Goal: Share content: Share content

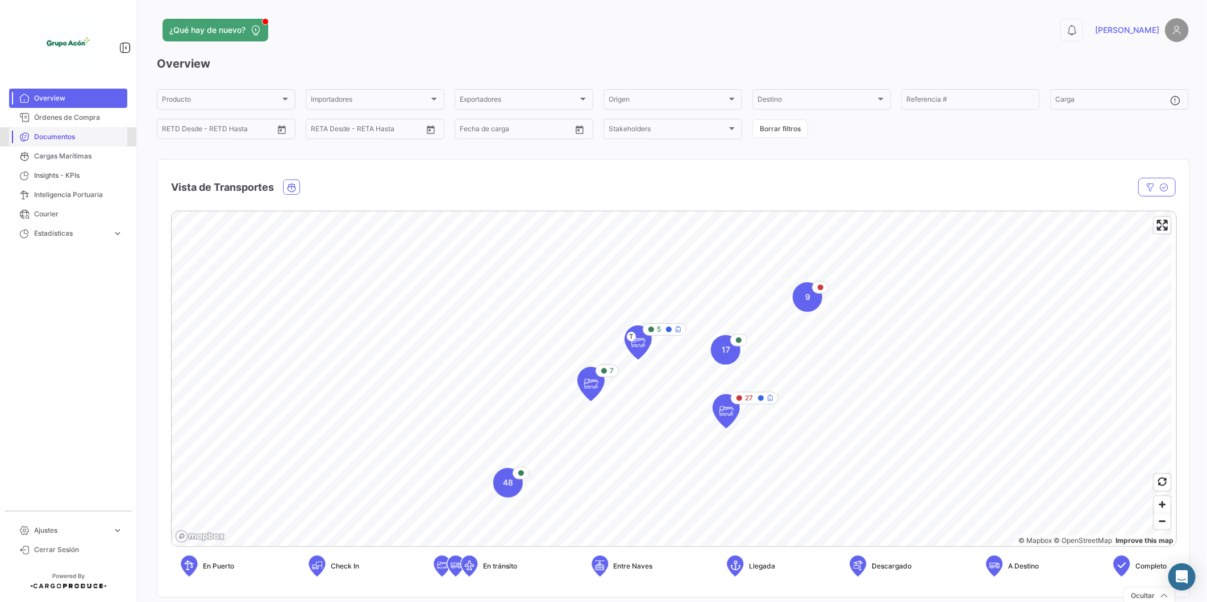
click at [65, 134] on span "Documentos" at bounding box center [78, 137] width 89 height 10
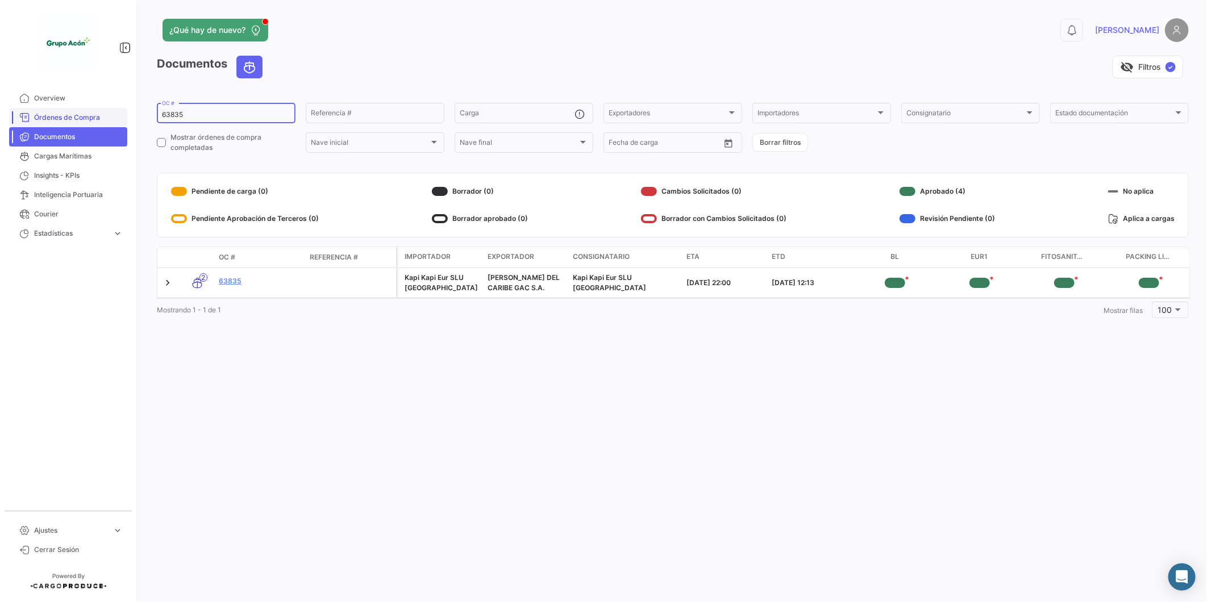
drag, startPoint x: 230, startPoint y: 114, endPoint x: 95, endPoint y: 112, distance: 134.7
click at [95, 112] on mat-sidenav-container "Overview Órdenes de Compra Documentos Cargas Marítimas Insights - KPIs Intelige…" at bounding box center [603, 301] width 1207 height 602
type input "63809"
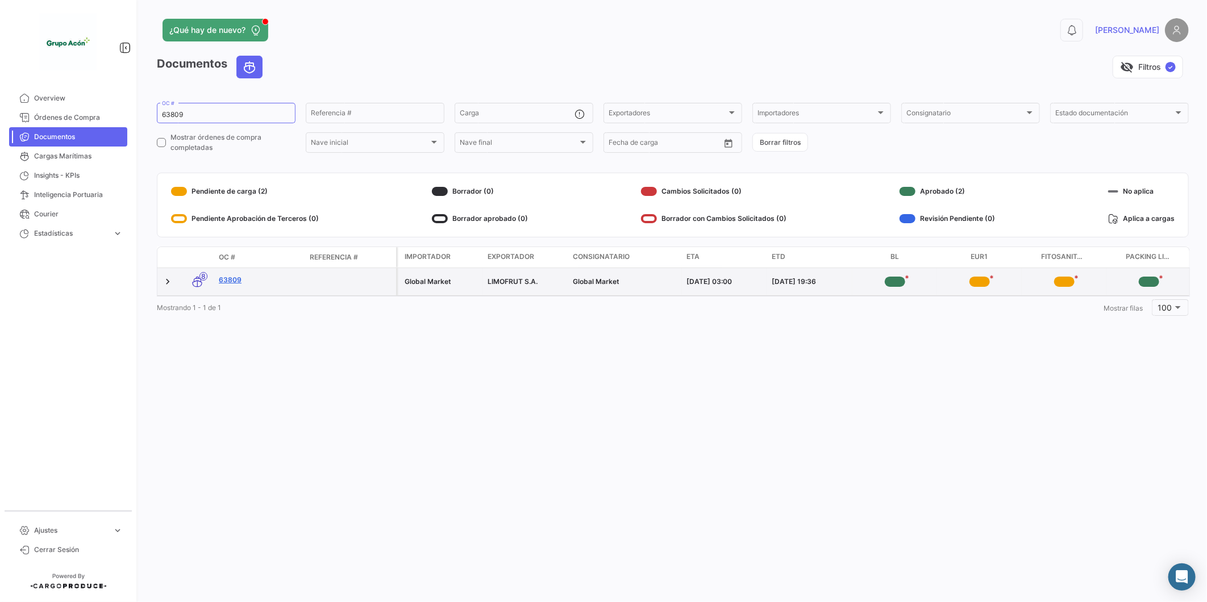
click at [236, 280] on link "63809" at bounding box center [260, 280] width 82 height 10
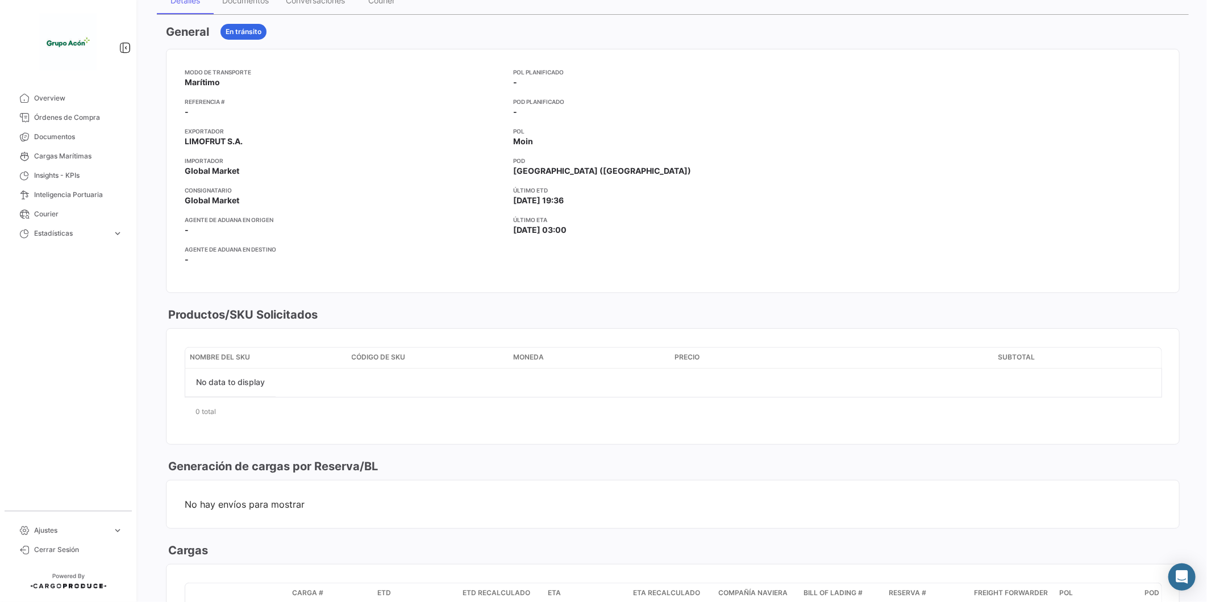
scroll to position [63, 0]
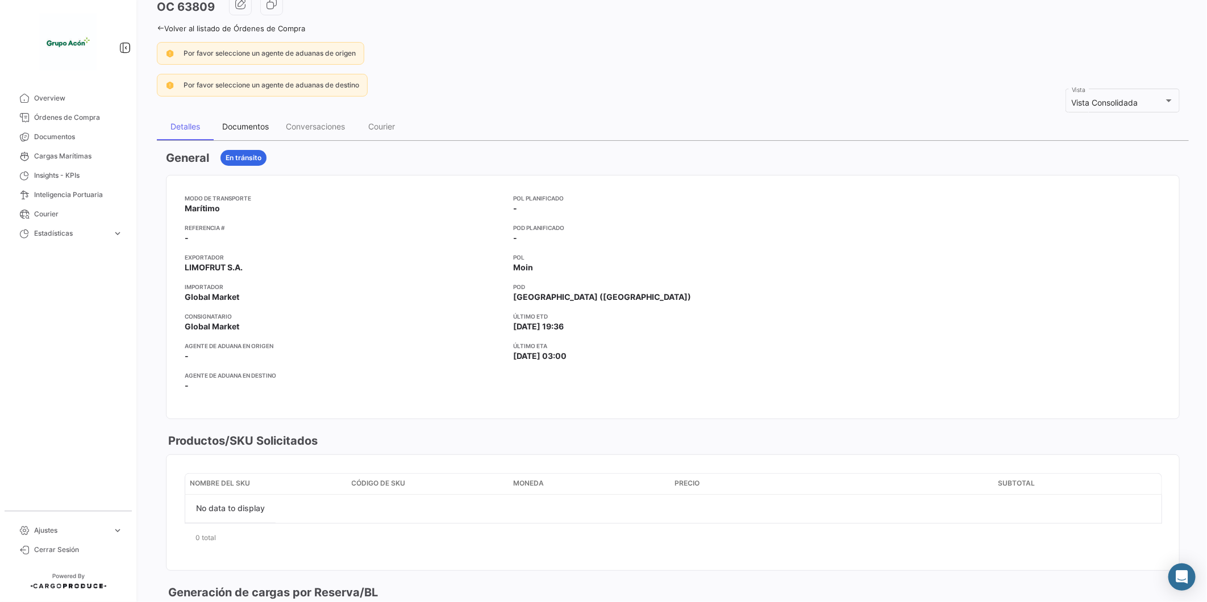
click at [231, 127] on div "Documentos" at bounding box center [245, 127] width 47 height 10
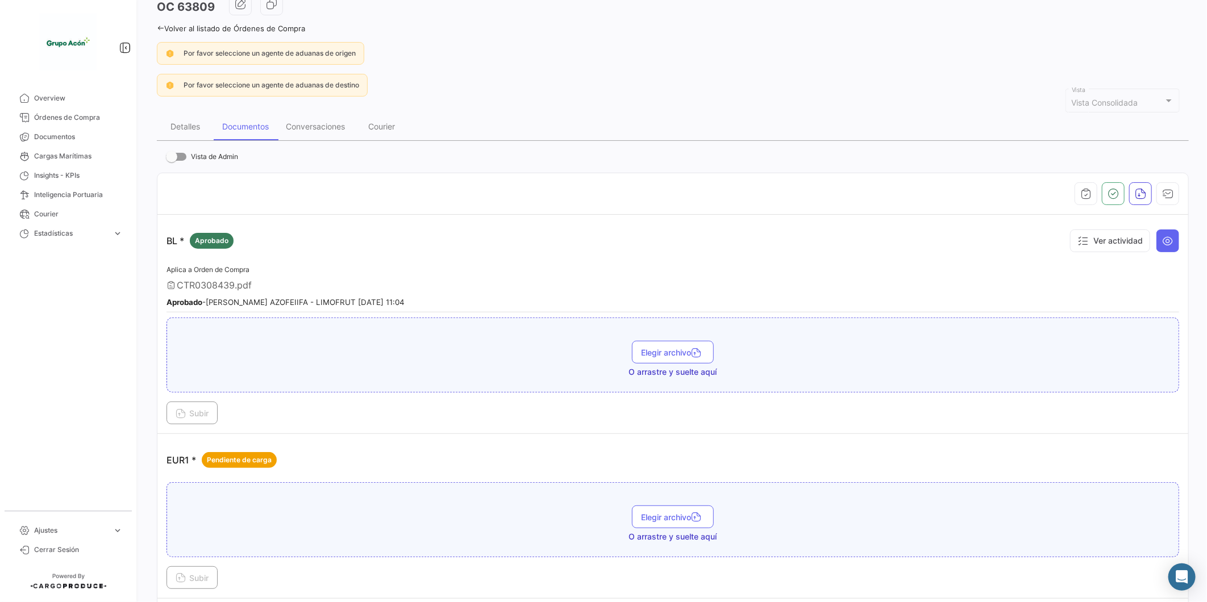
scroll to position [126, 0]
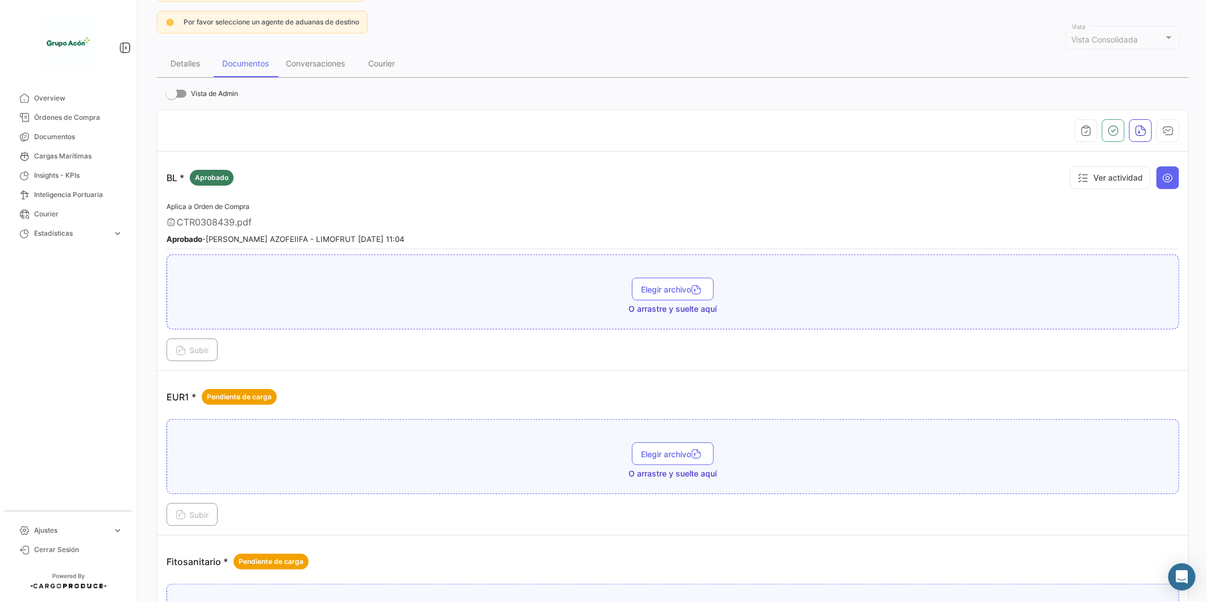
click at [809, 296] on div "Elegir archivo O arrastre y suelte aquí" at bounding box center [673, 296] width 1000 height 37
click at [1160, 183] on button at bounding box center [1167, 177] width 23 height 23
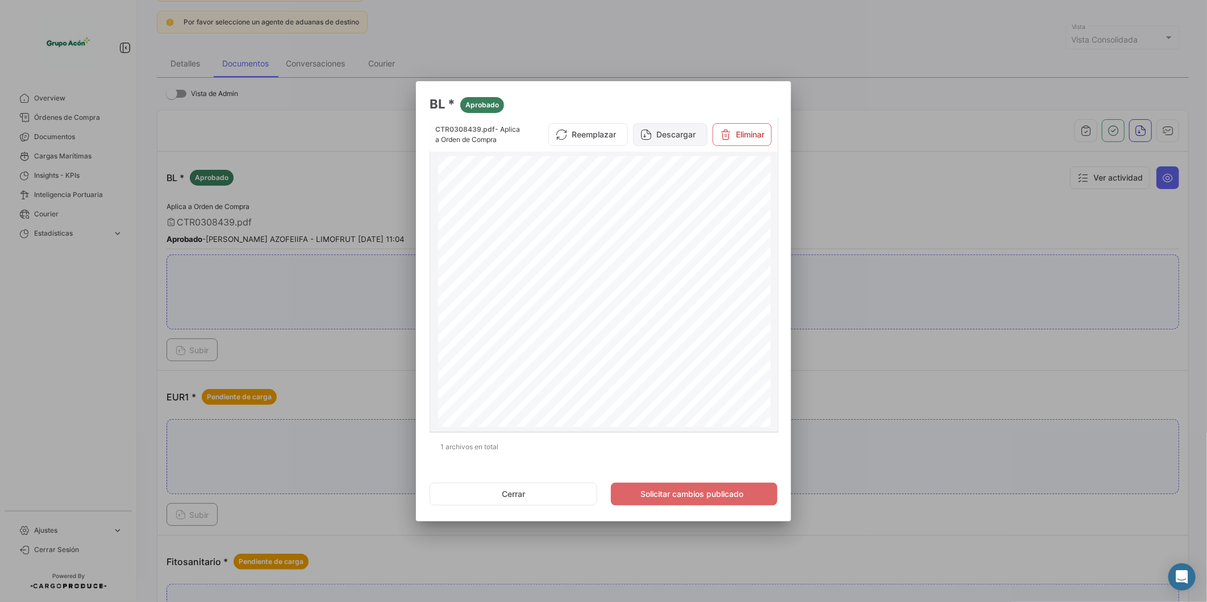
click at [673, 142] on button "Descargar" at bounding box center [670, 134] width 74 height 23
click at [547, 486] on button "Cerrar" at bounding box center [514, 494] width 168 height 23
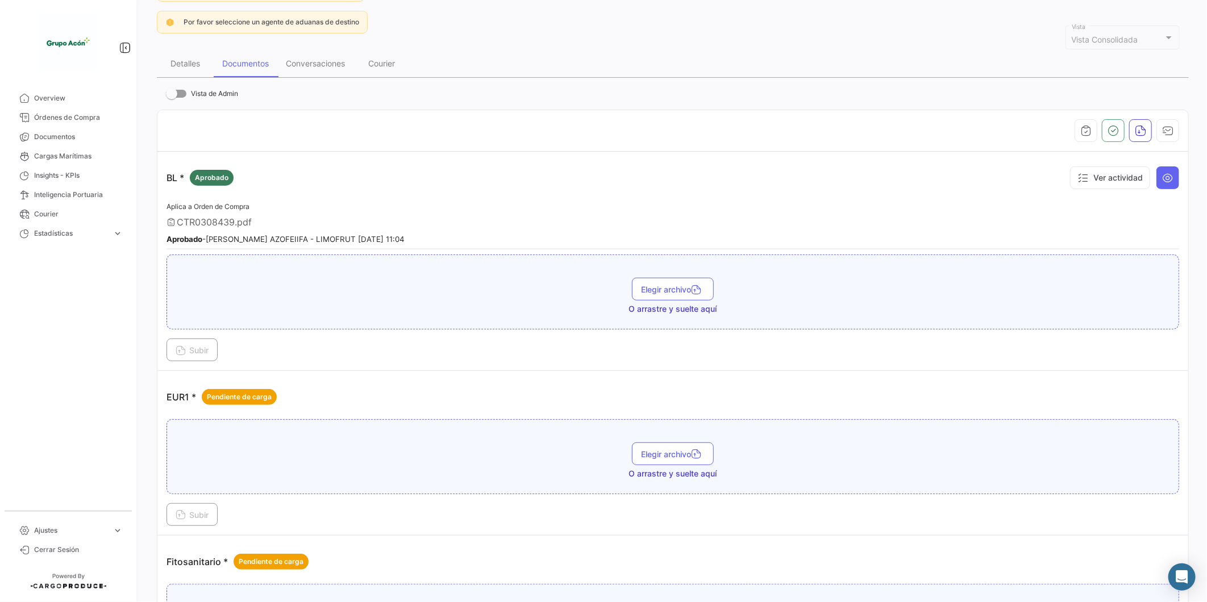
click at [89, 407] on mat-nav-list "Overview Órdenes de Compra Documentos Cargas Marítimas Insights - KPIs Intelige…" at bounding box center [68, 295] width 136 height 422
click at [1160, 184] on button at bounding box center [1167, 177] width 23 height 23
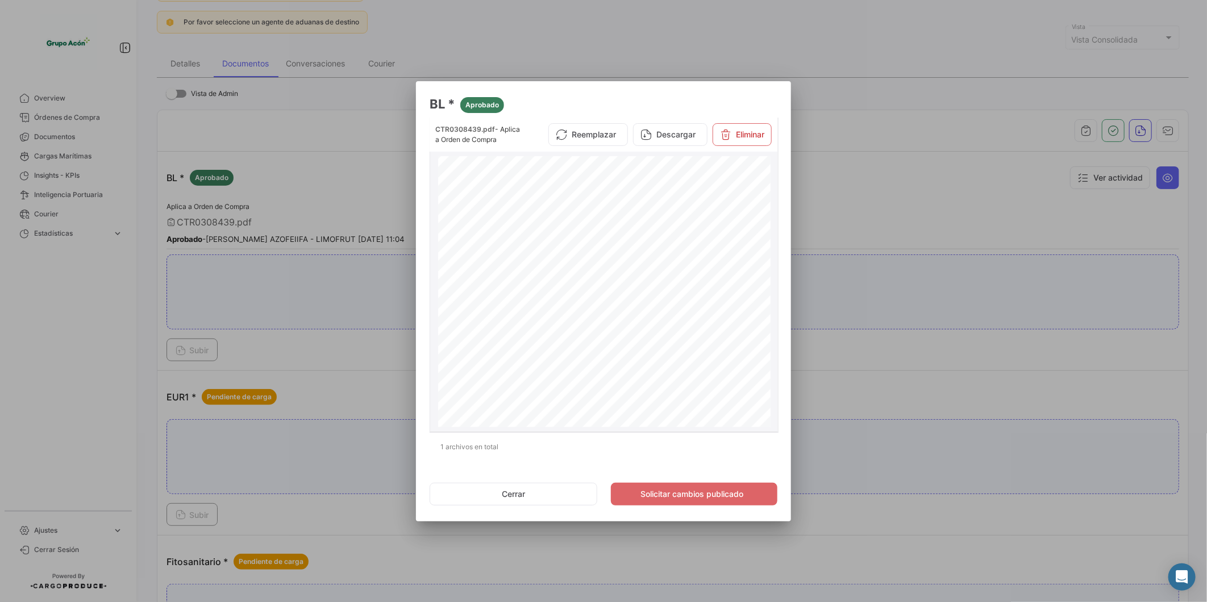
scroll to position [0, 0]
click at [523, 498] on button "Cerrar" at bounding box center [514, 494] width 168 height 23
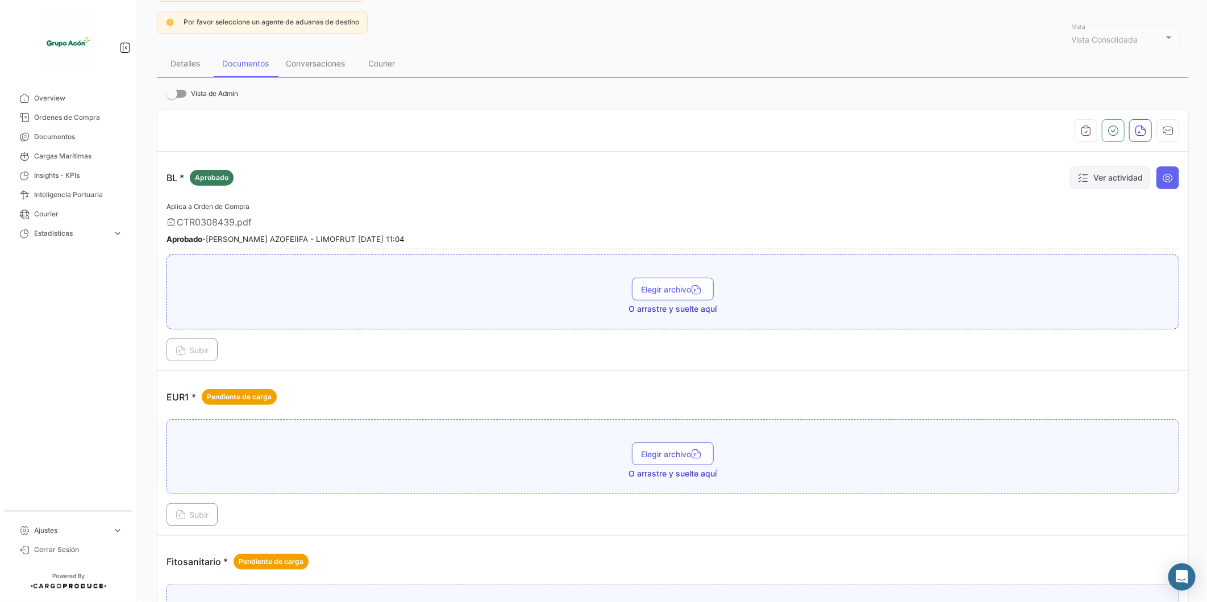
click at [1106, 174] on button "Ver actividad" at bounding box center [1110, 177] width 80 height 23
click at [1162, 177] on icon at bounding box center [1167, 177] width 11 height 11
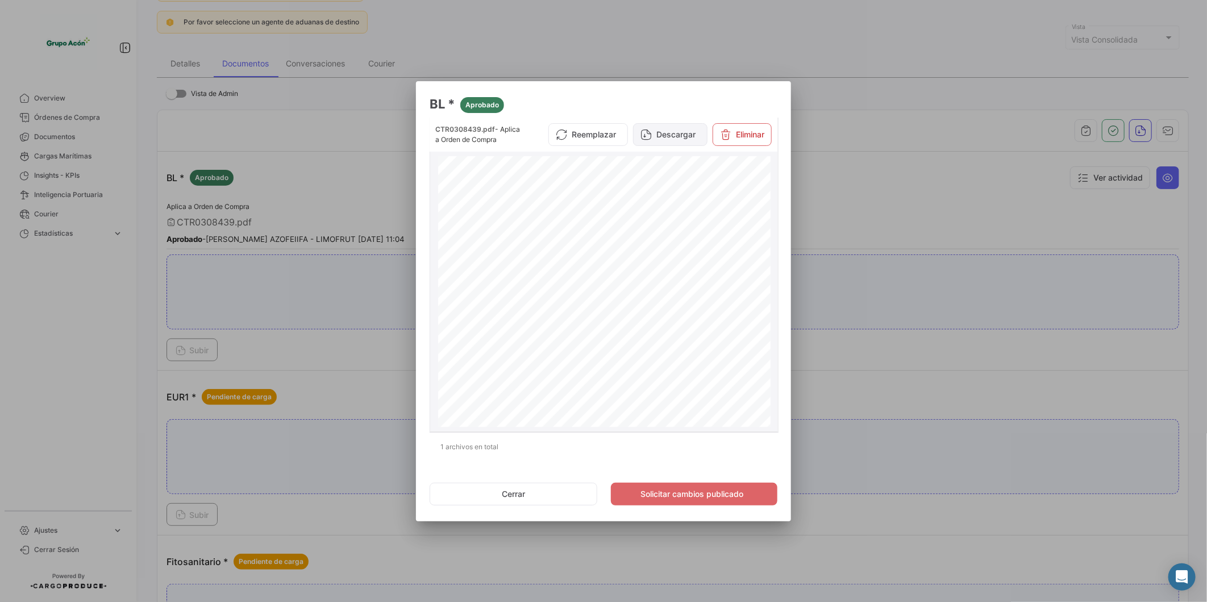
click at [655, 142] on button "Descargar" at bounding box center [670, 134] width 74 height 23
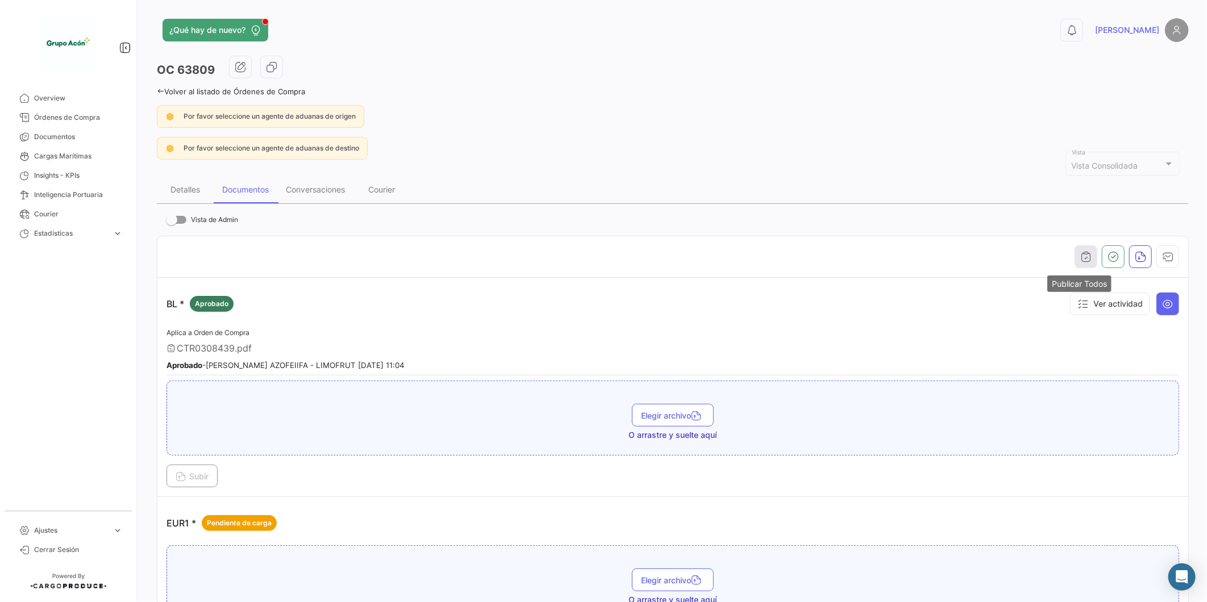
click at [1080, 256] on icon "button" at bounding box center [1085, 256] width 11 height 11
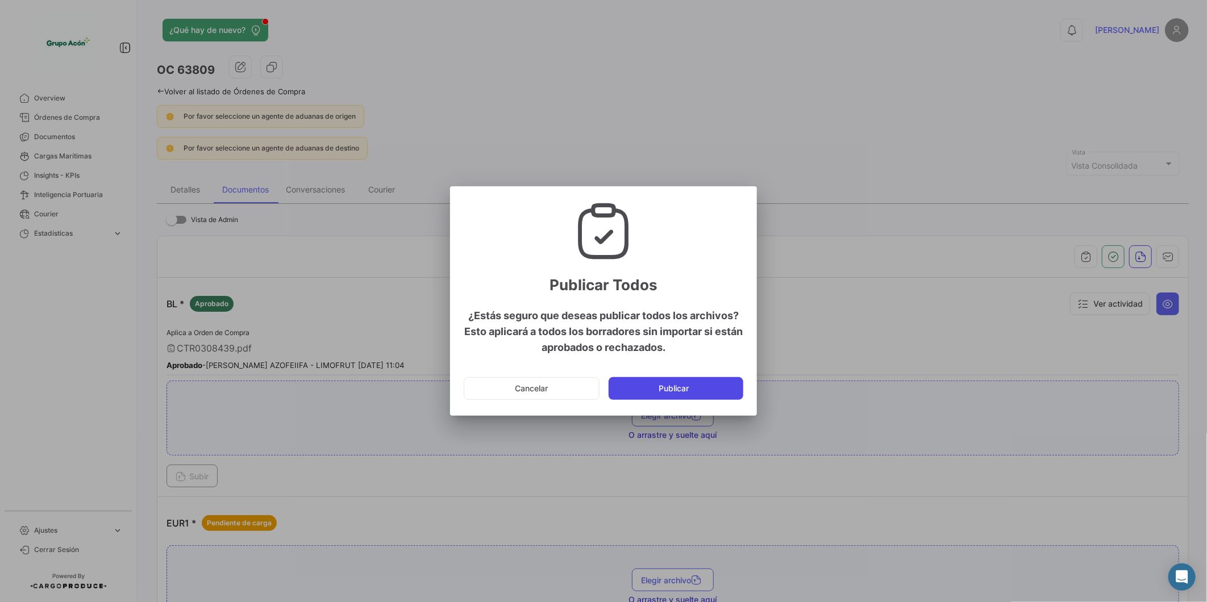
click at [672, 392] on button "Publicar" at bounding box center [675, 388] width 135 height 23
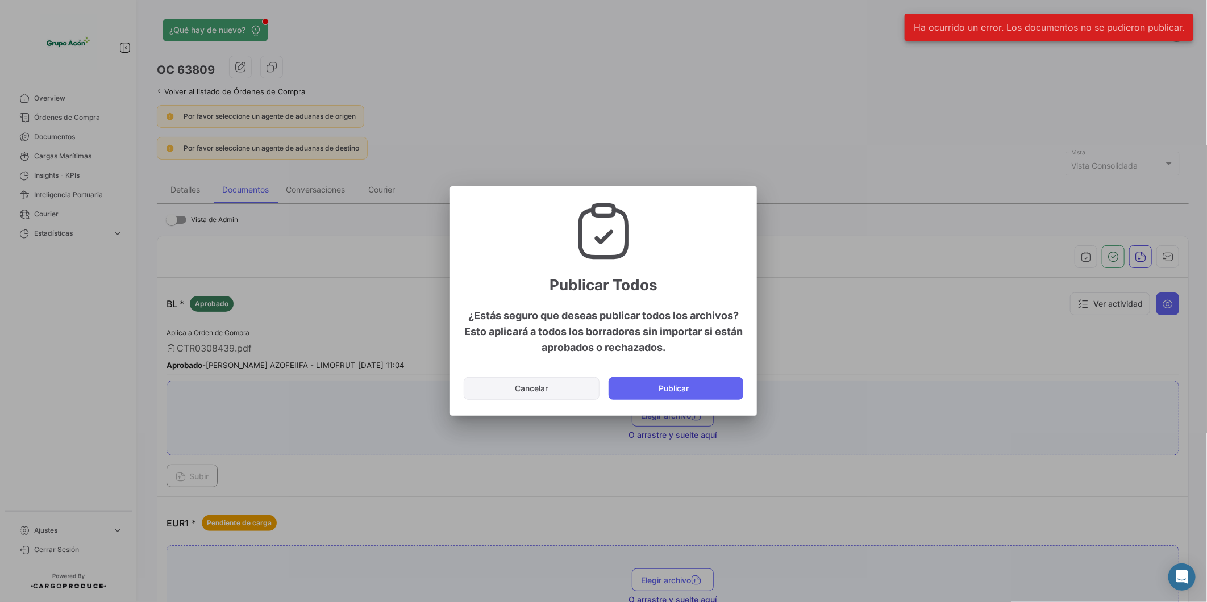
click at [527, 387] on button "Cancelar" at bounding box center [532, 388] width 136 height 23
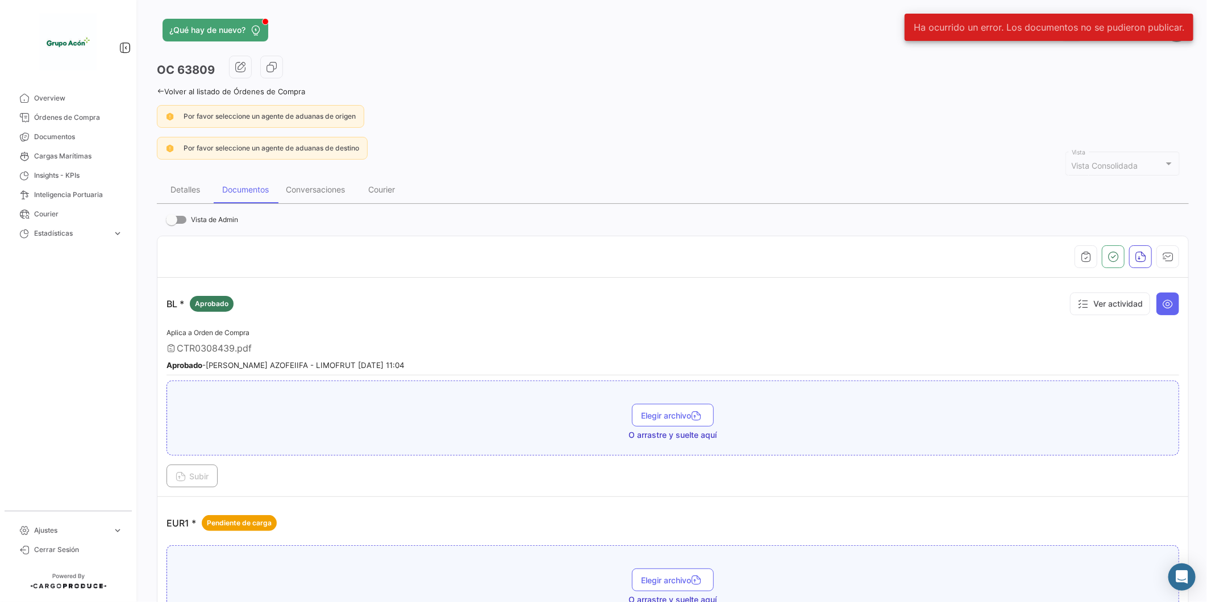
click at [172, 220] on span at bounding box center [171, 219] width 11 height 11
click at [172, 224] on input "Vista de Admin" at bounding box center [171, 224] width 1 height 1
checkbox input "true"
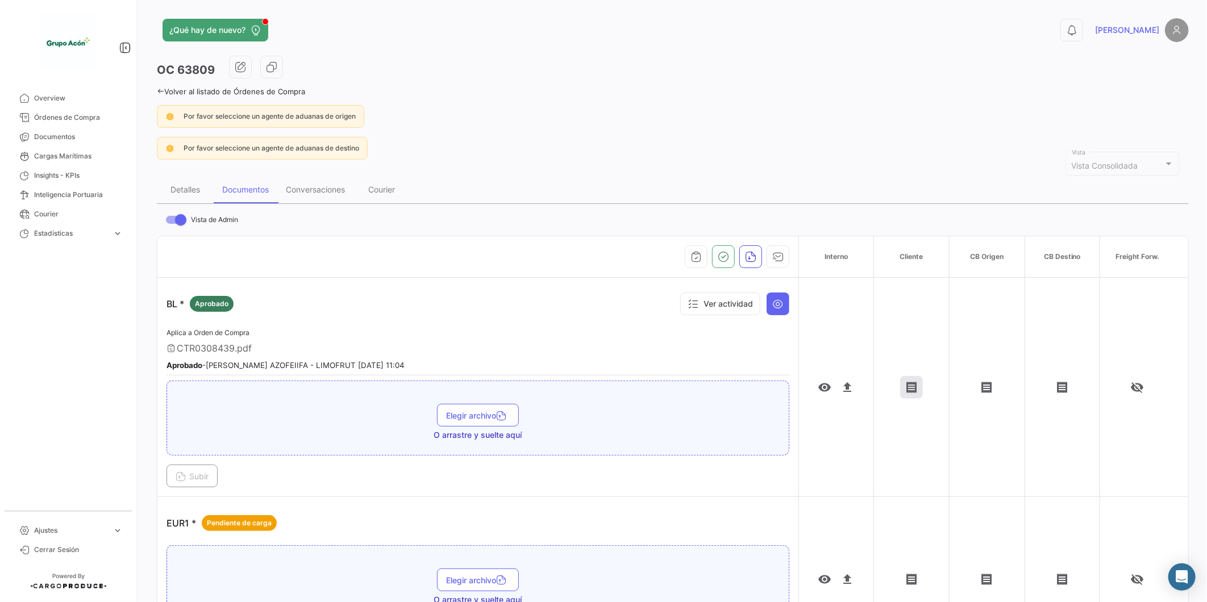
click at [904, 384] on mat-icon "receipt" at bounding box center [911, 388] width 14 height 14
click at [906, 390] on mat-icon "receipt" at bounding box center [911, 388] width 14 height 14
click at [904, 387] on mat-icon "receipt" at bounding box center [911, 388] width 14 height 14
click at [367, 322] on app-document-grouped "BL * Aprobado Ver actividad Aplica a Orden de Compra CTR0308439.pdf Aprobado - …" at bounding box center [477, 387] width 623 height 201
click at [780, 257] on button "button" at bounding box center [777, 256] width 23 height 23
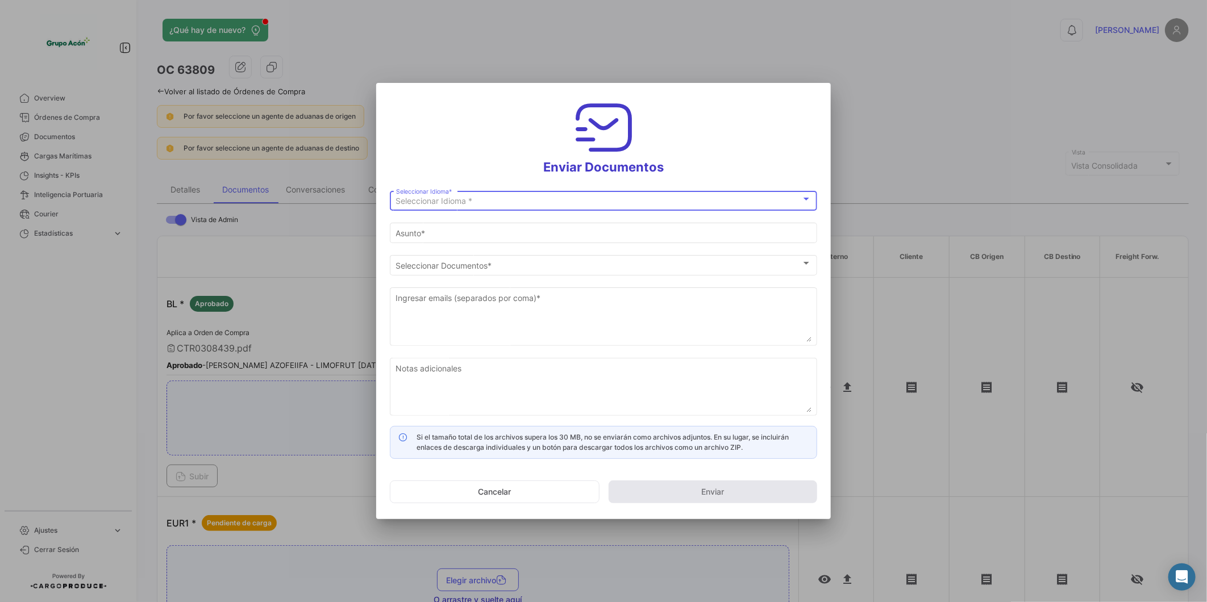
click at [563, 206] on div "Seleccionar Idioma * Seleccionar Idioma *" at bounding box center [603, 200] width 415 height 22
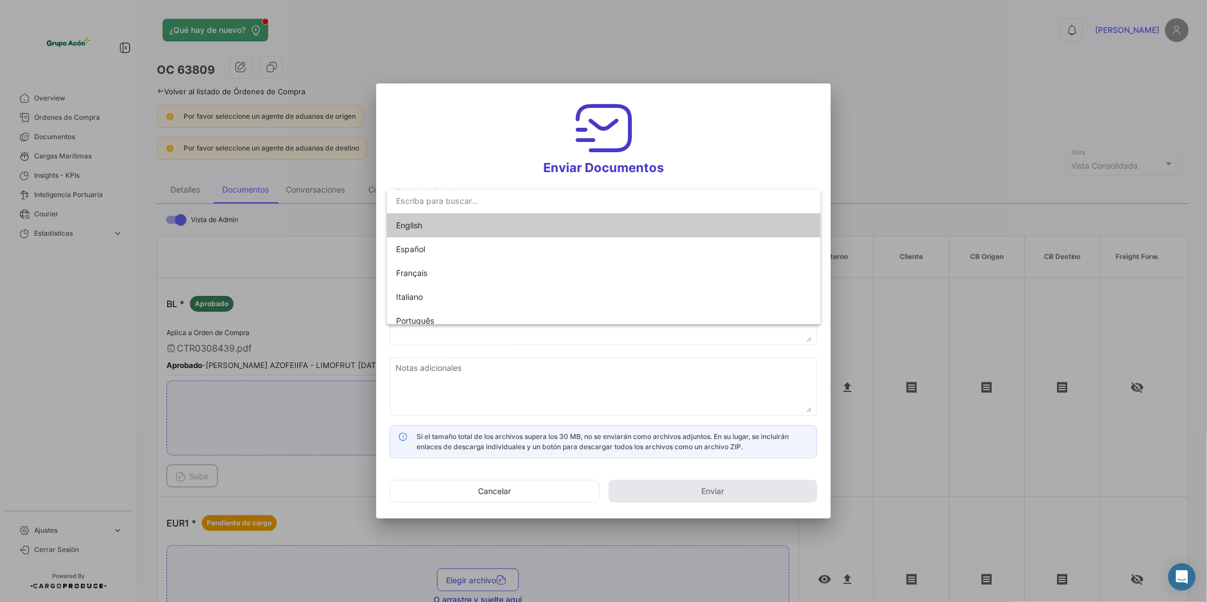
click at [428, 226] on span "English" at bounding box center [475, 226] width 159 height 24
type input "[PERSON_NAME] has shared the documents of PO # 63809 with you"
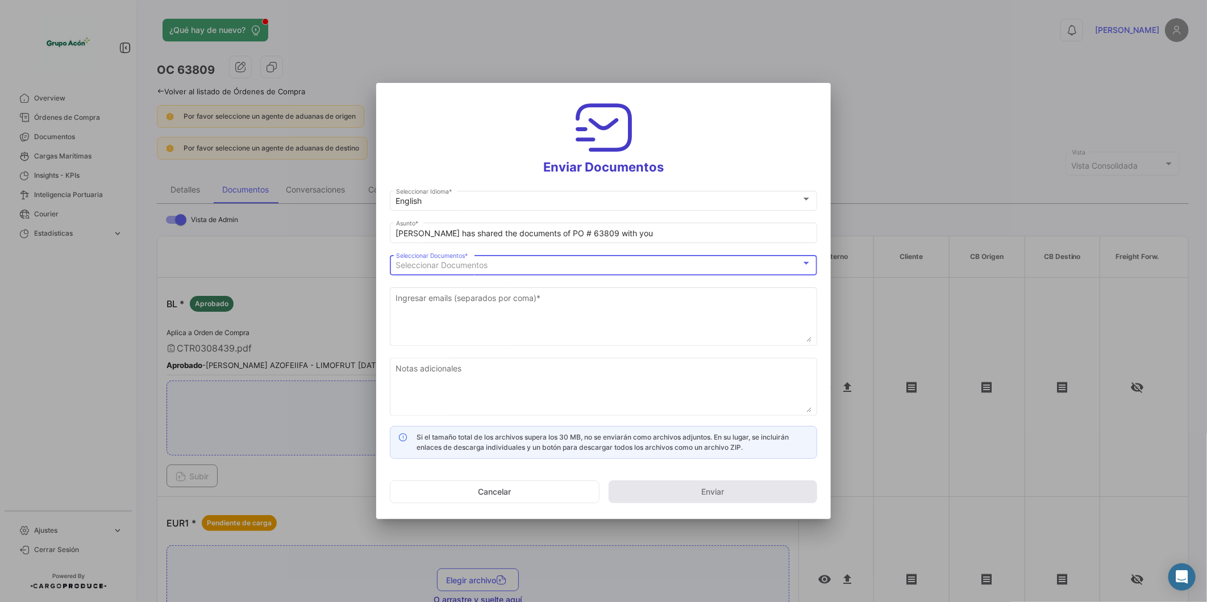
click at [481, 266] on span "Seleccionar Documentos" at bounding box center [442, 265] width 92 height 10
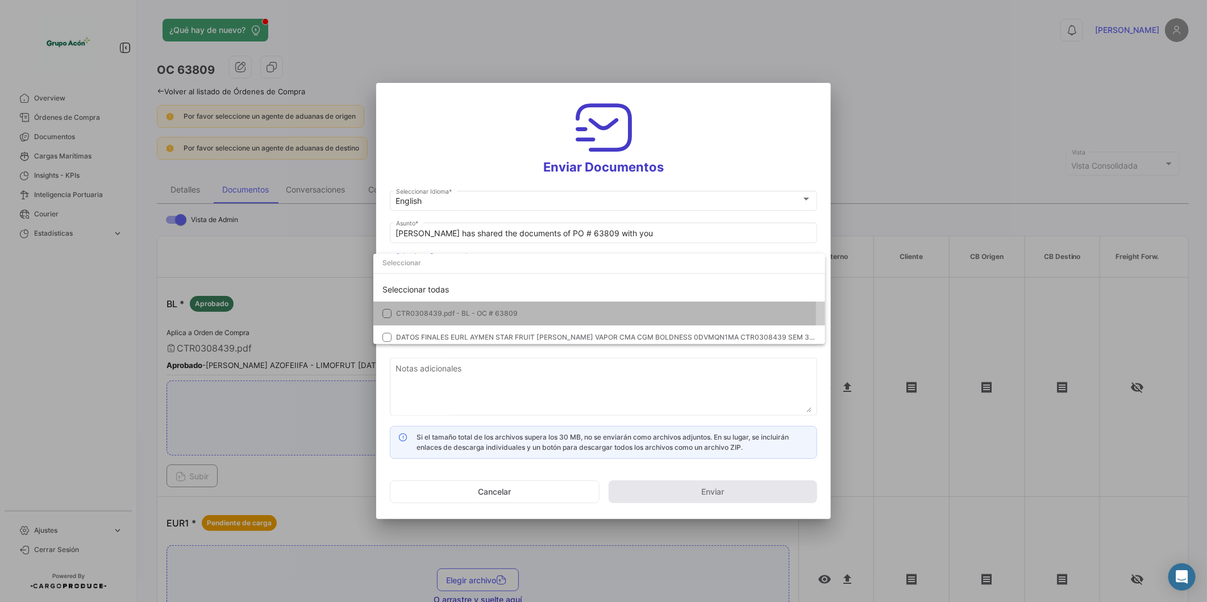
click at [386, 312] on mat-pseudo-checkbox at bounding box center [386, 313] width 9 height 9
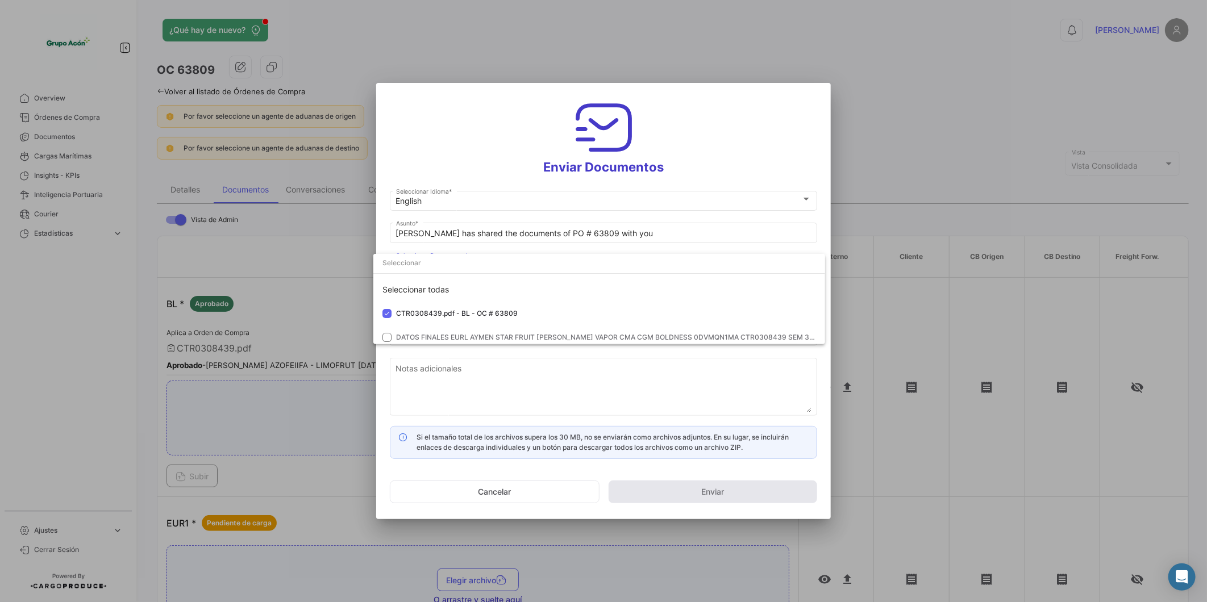
click at [383, 385] on div at bounding box center [603, 301] width 1207 height 602
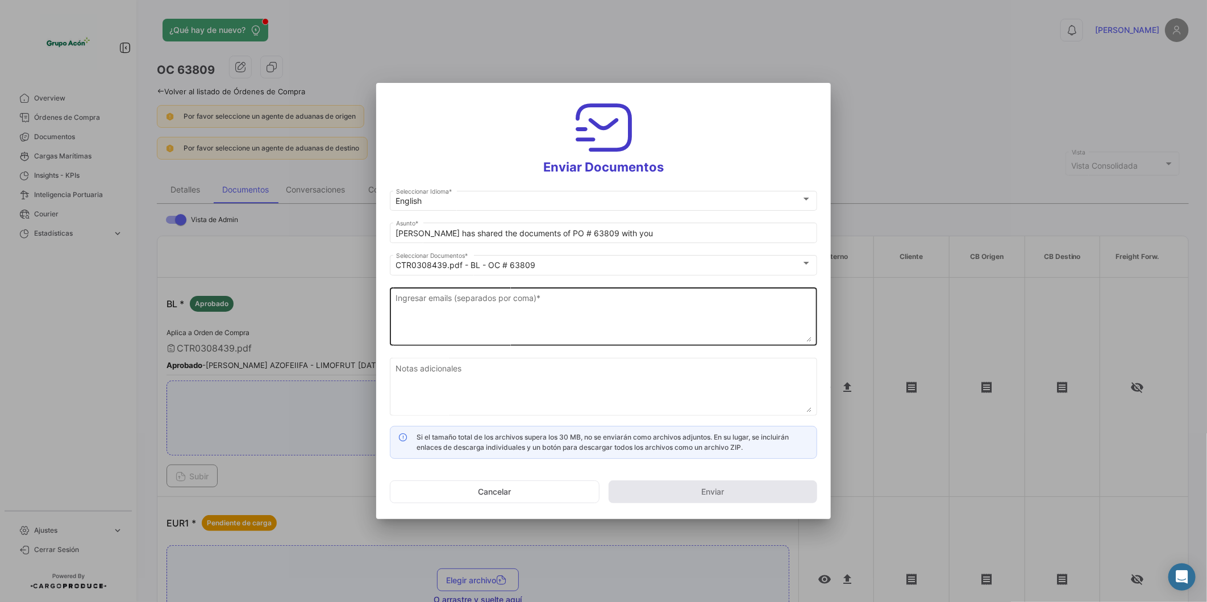
click at [445, 314] on textarea "Ingresar emails (separados por coma) *" at bounding box center [603, 317] width 415 height 50
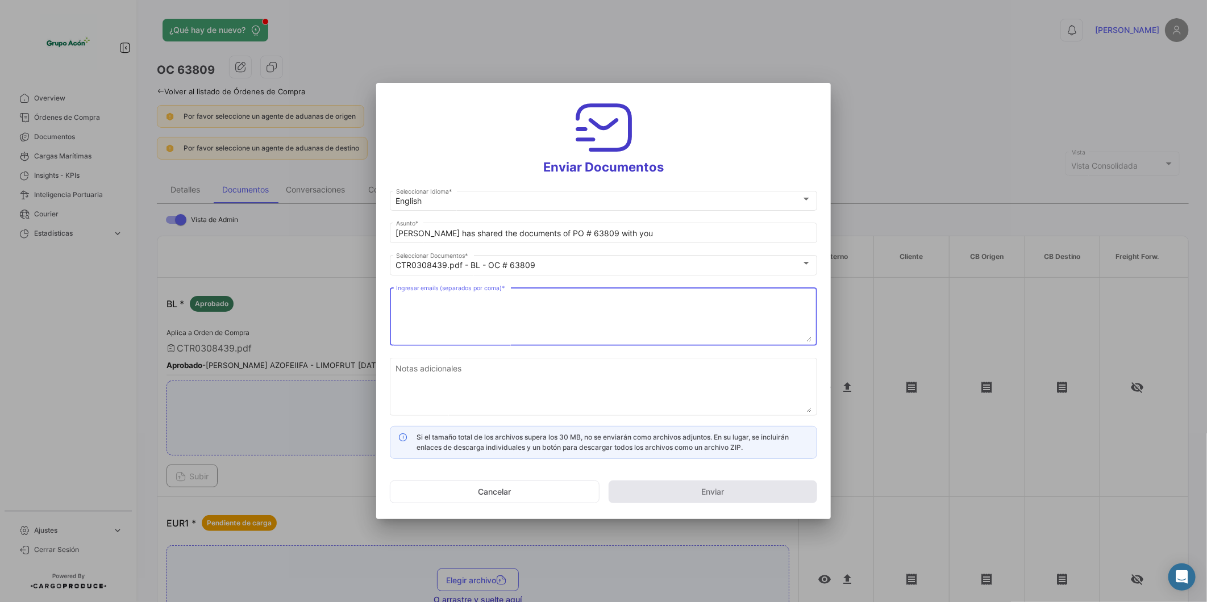
click at [499, 320] on textarea "Ingresar emails (separados por coma) *" at bounding box center [603, 317] width 415 height 50
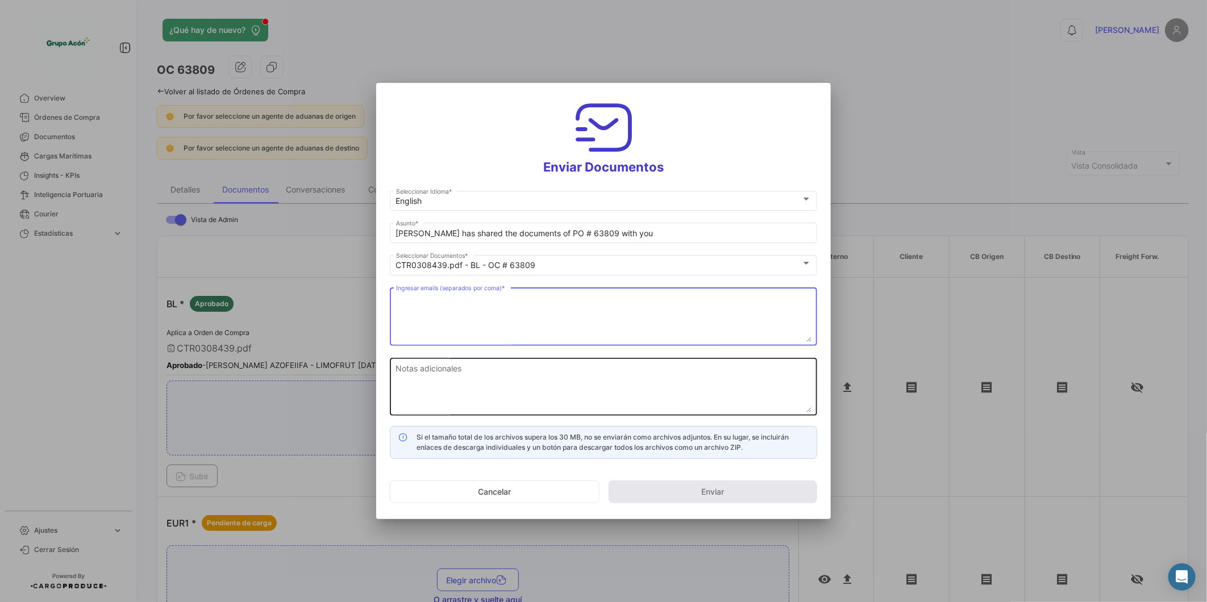
click at [486, 384] on textarea "Notas adicionales" at bounding box center [603, 387] width 415 height 50
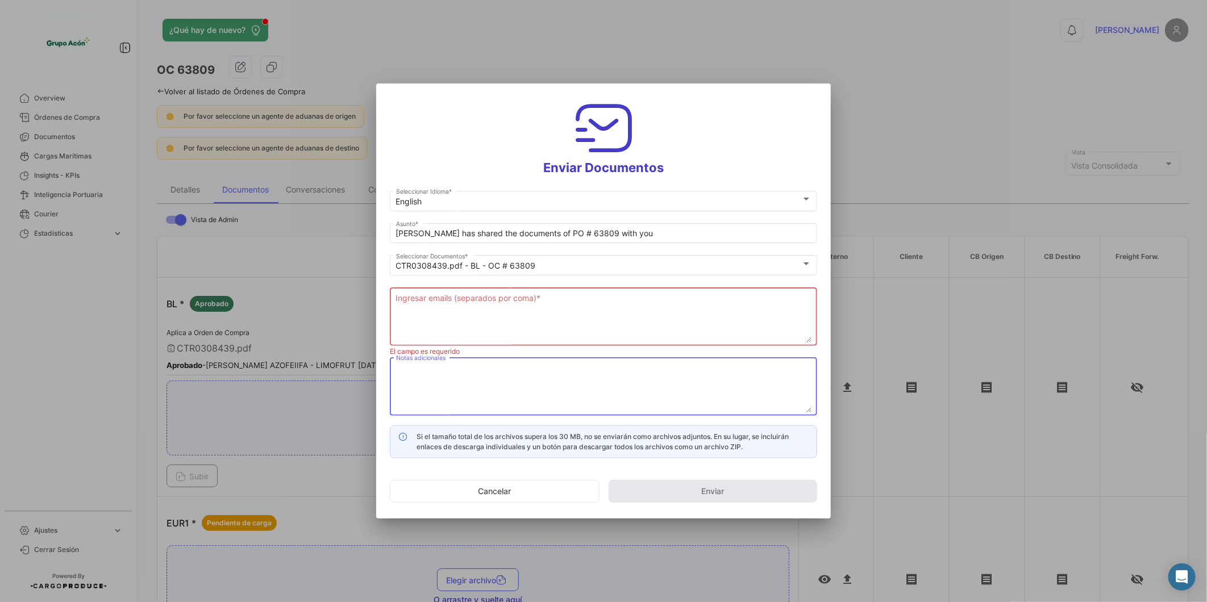
click at [482, 322] on textarea "Ingresar emails (separados por coma) *" at bounding box center [603, 318] width 415 height 50
click at [573, 330] on textarea "global market <[EMAIL_ADDRESS][DOMAIN_NAME]>" at bounding box center [603, 318] width 415 height 50
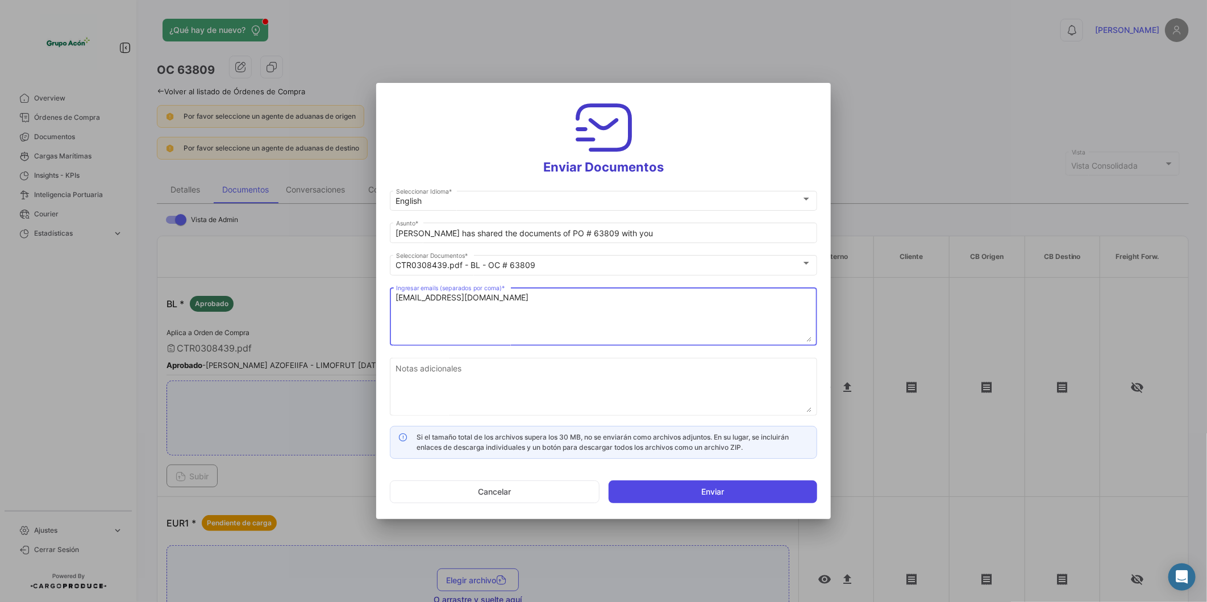
type textarea "[EMAIL_ADDRESS][DOMAIN_NAME]"
click at [650, 481] on button "Enviar" at bounding box center [712, 492] width 209 height 23
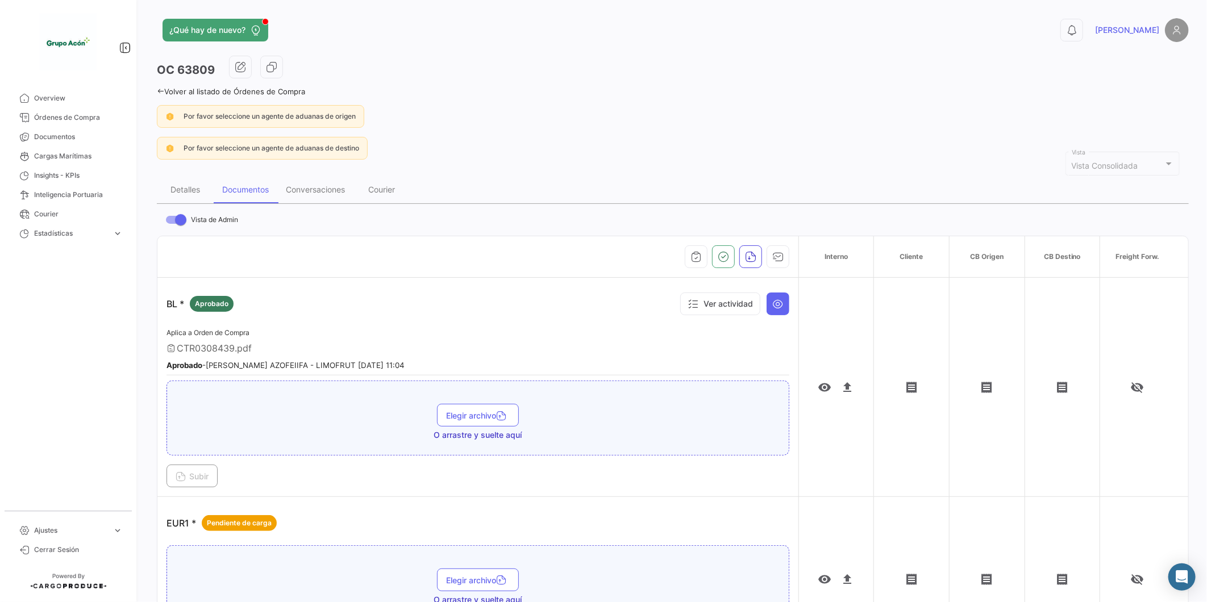
click at [1125, 168] on span "Vista Consolidada" at bounding box center [1105, 166] width 66 height 10
click at [581, 126] on div "Por favor seleccione un agente de aduanas de origen" at bounding box center [673, 116] width 1032 height 23
click at [332, 186] on div "Conversaciones" at bounding box center [315, 190] width 59 height 10
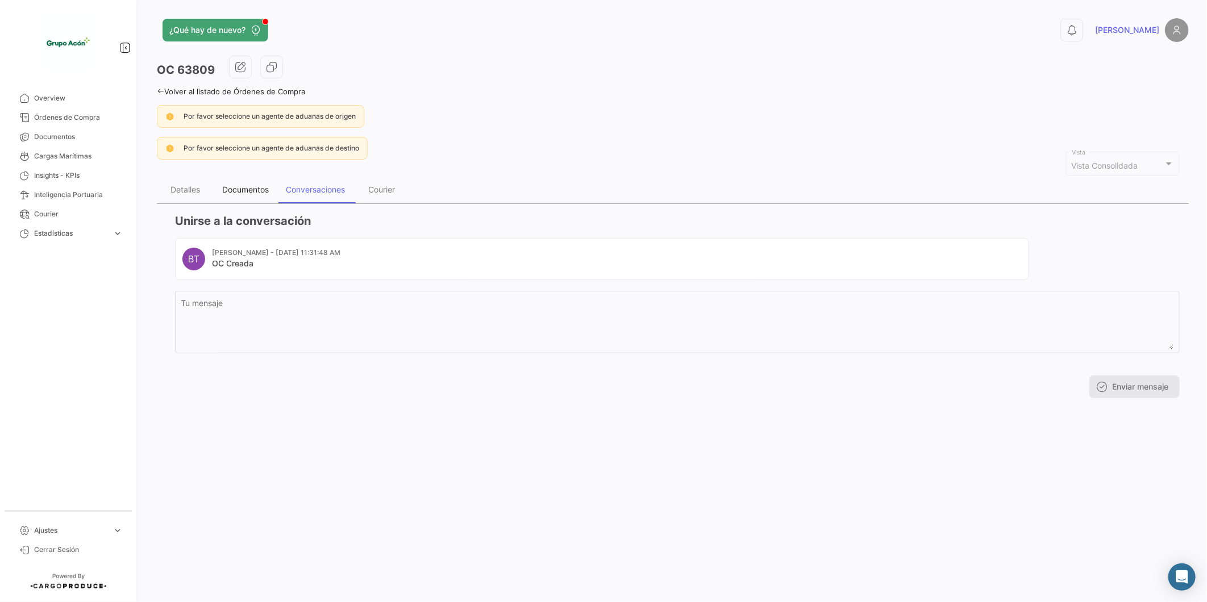
click at [232, 197] on div "Documentos" at bounding box center [246, 189] width 64 height 27
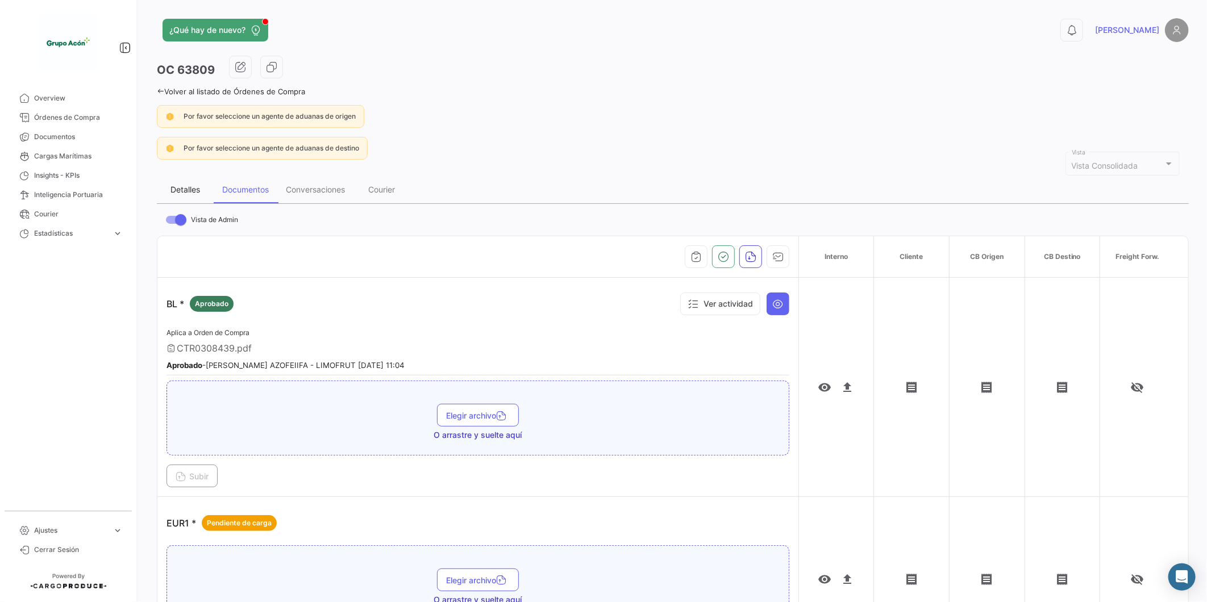
click at [179, 190] on div "Detalles" at bounding box center [185, 190] width 30 height 10
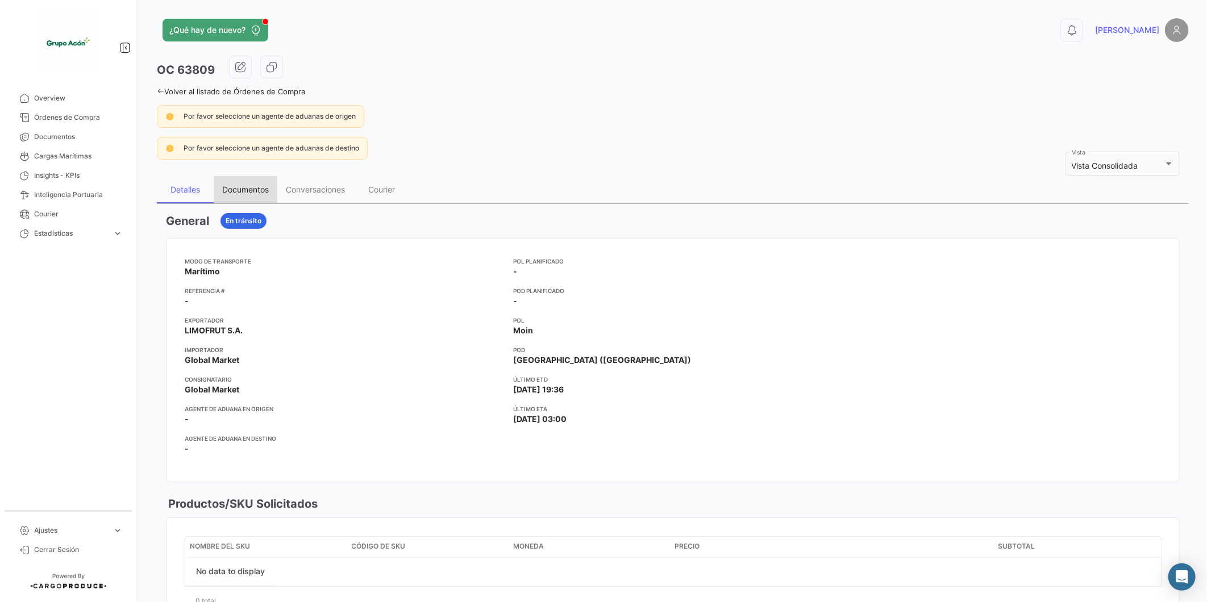
click at [253, 191] on div "Documentos" at bounding box center [245, 190] width 47 height 10
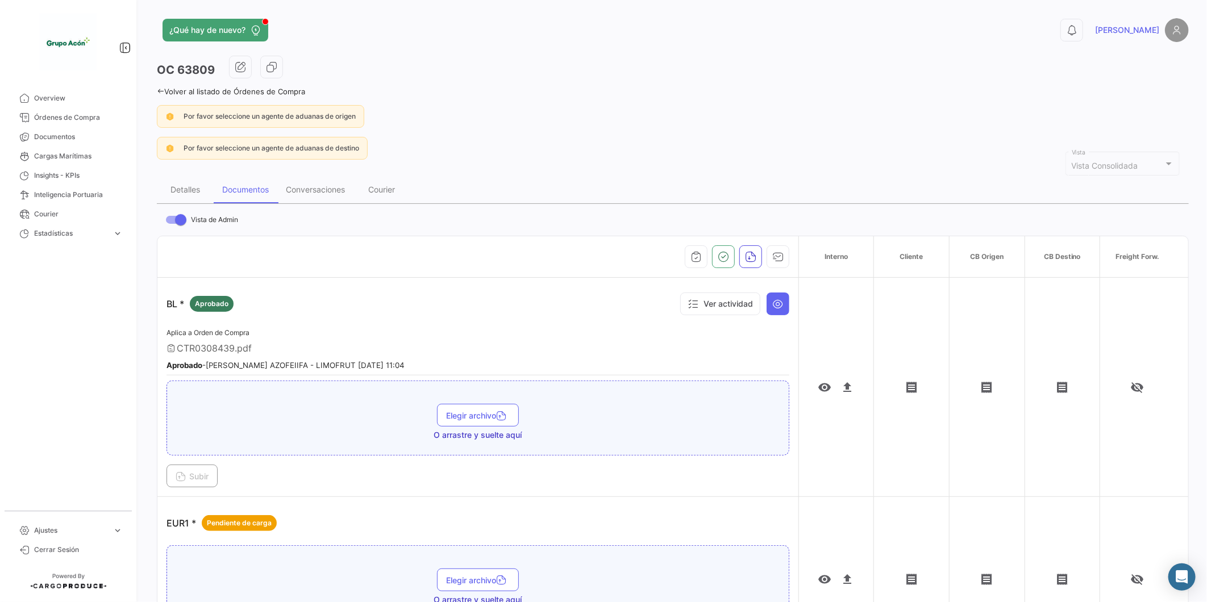
click at [509, 307] on div "BL * Aprobado Ver actividad" at bounding box center [477, 304] width 623 height 34
click at [772, 298] on icon at bounding box center [777, 303] width 11 height 11
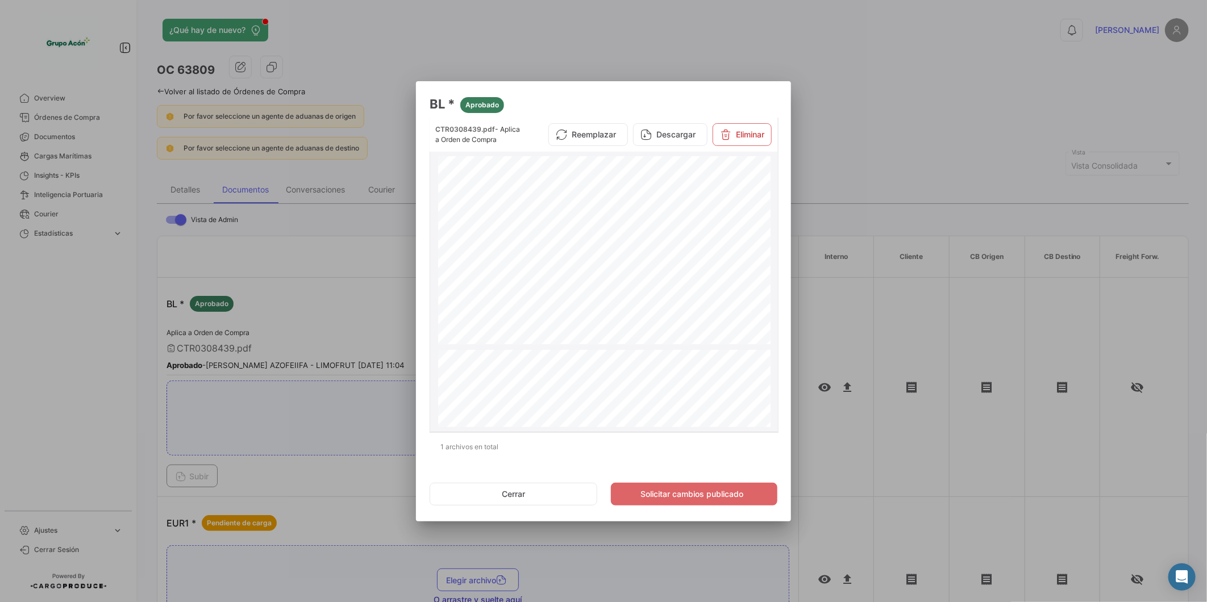
scroll to position [1010, 0]
click at [497, 497] on button "Cerrar" at bounding box center [514, 494] width 168 height 23
